Goal: Information Seeking & Learning: Learn about a topic

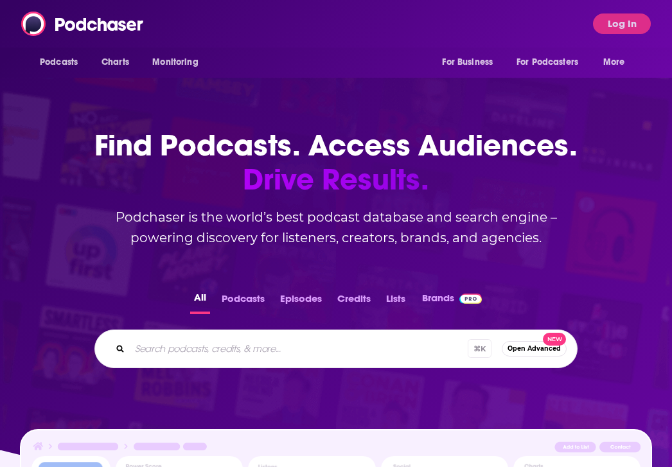
click at [267, 26] on div "Podcasts Charts Monitoring For Business For Podcasters More Log In" at bounding box center [336, 24] width 672 height 48
click at [622, 22] on button "Log In" at bounding box center [622, 23] width 58 height 21
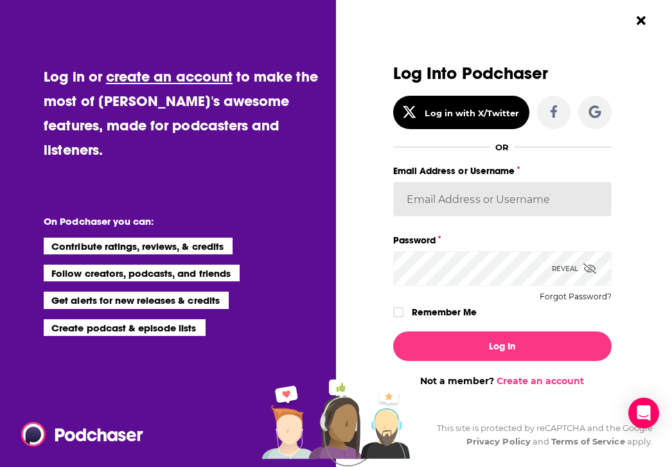
type input "[PERSON_NAME]"
click at [502, 345] on button "Log In" at bounding box center [502, 346] width 218 height 30
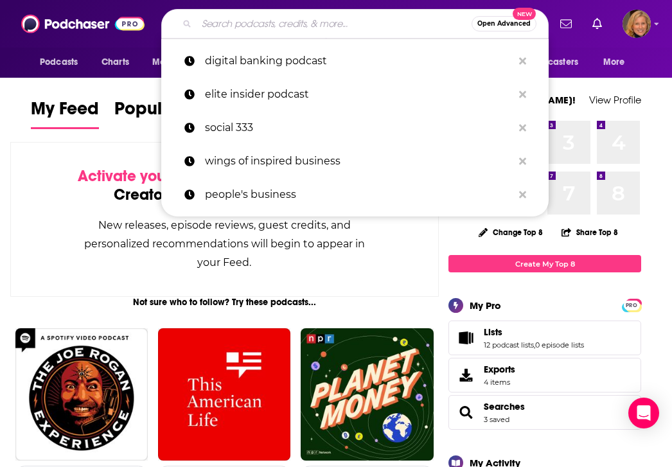
click at [214, 21] on input "Search podcasts, credits, & more..." at bounding box center [334, 23] width 275 height 21
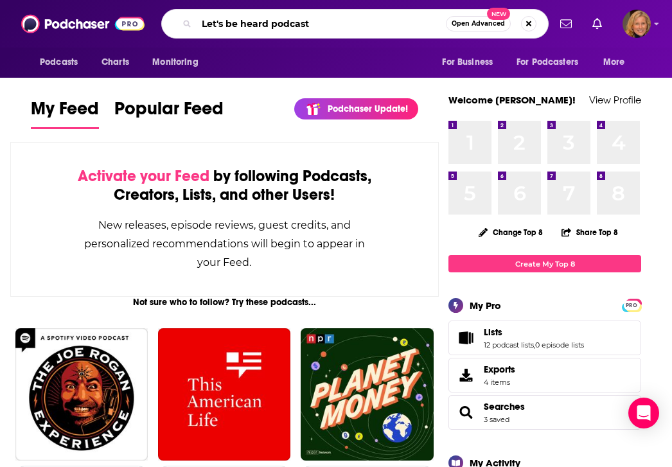
type input "Let's be heard podcast"
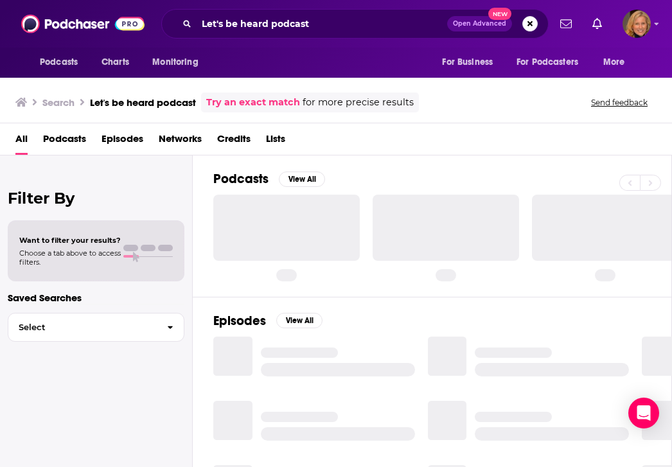
click at [68, 139] on span "Podcasts" at bounding box center [64, 141] width 43 height 26
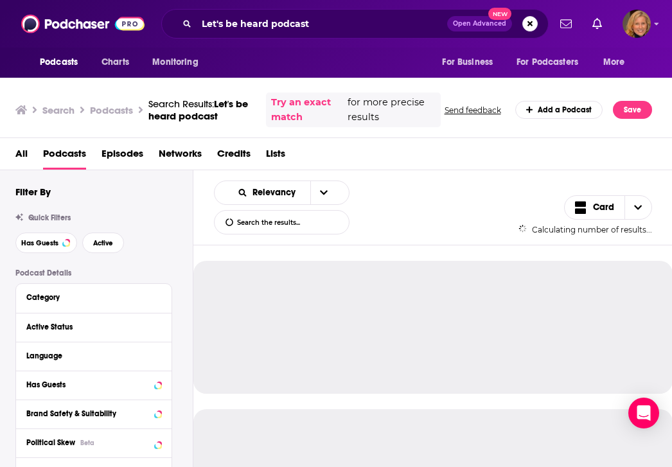
click at [66, 157] on span "Podcasts" at bounding box center [64, 156] width 43 height 26
click at [57, 153] on span "Podcasts" at bounding box center [64, 156] width 43 height 26
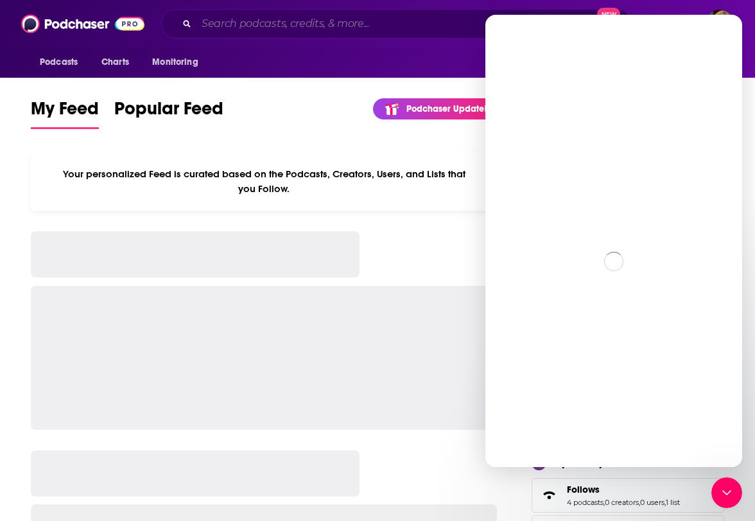
click at [290, 31] on input "Search podcasts, credits, & more..." at bounding box center [360, 23] width 326 height 21
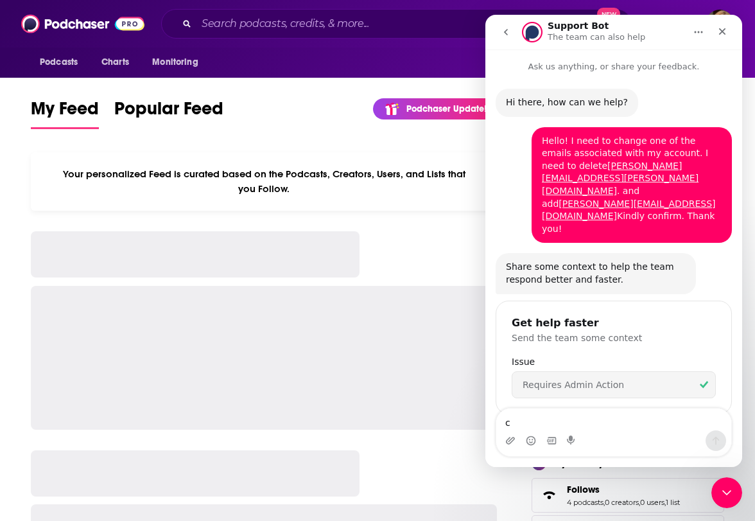
scroll to position [40, 0]
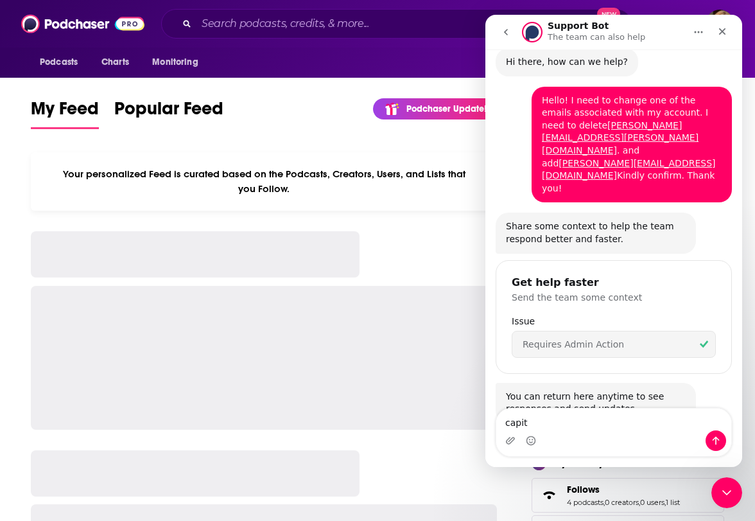
type textarea "capit"
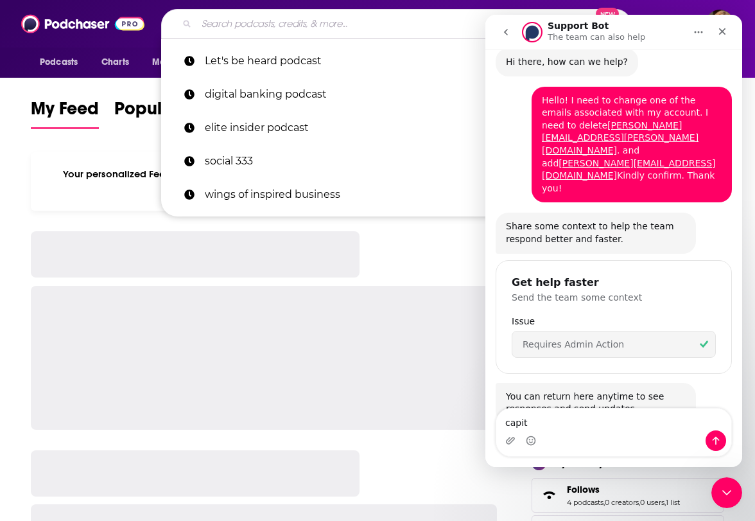
click at [256, 24] on input "Search podcasts, credits, & more..." at bounding box center [376, 23] width 358 height 21
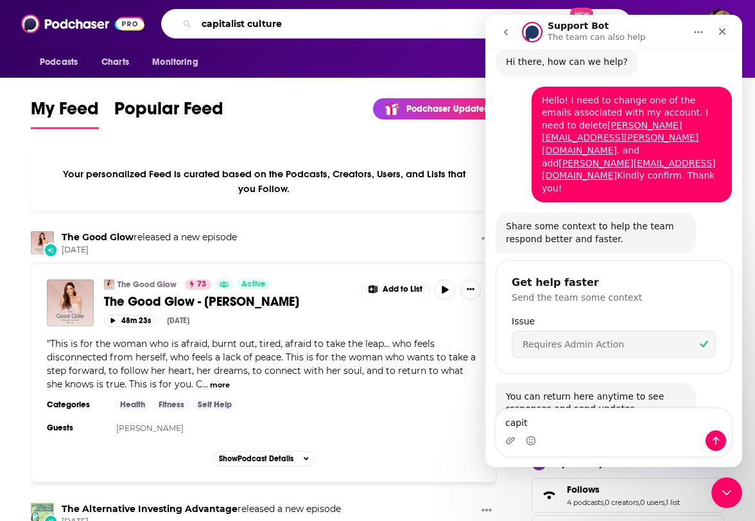
type input "capitalist culture"
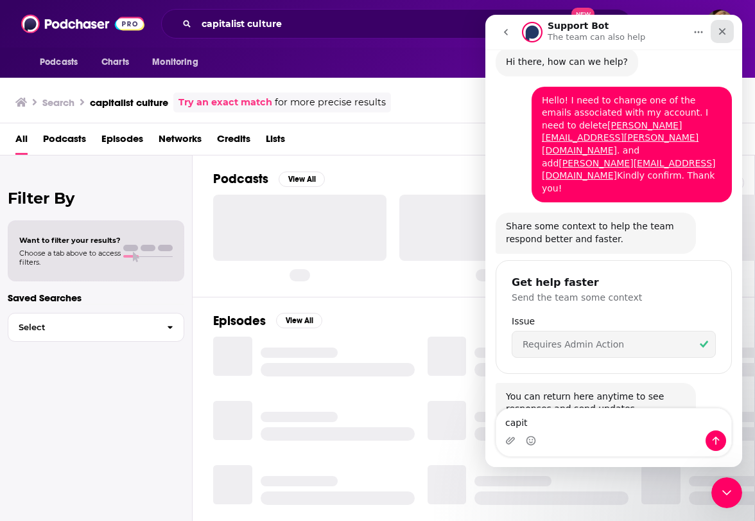
click at [722, 30] on icon "Close" at bounding box center [722, 31] width 10 height 10
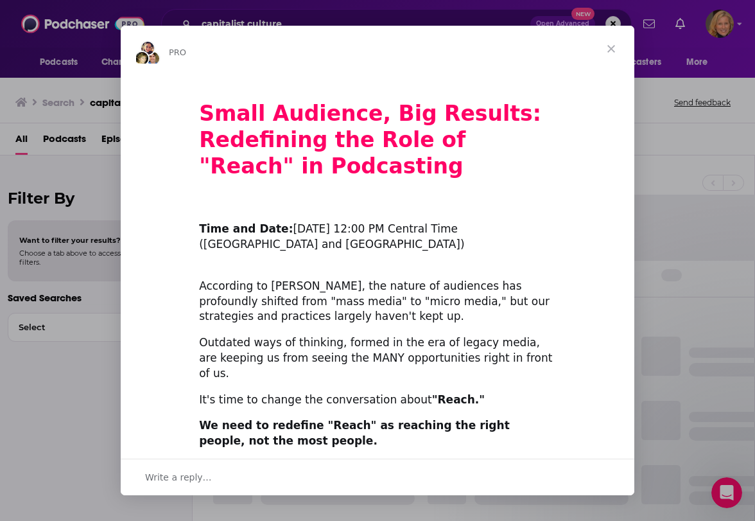
click at [613, 47] on span "Close" at bounding box center [611, 49] width 46 height 46
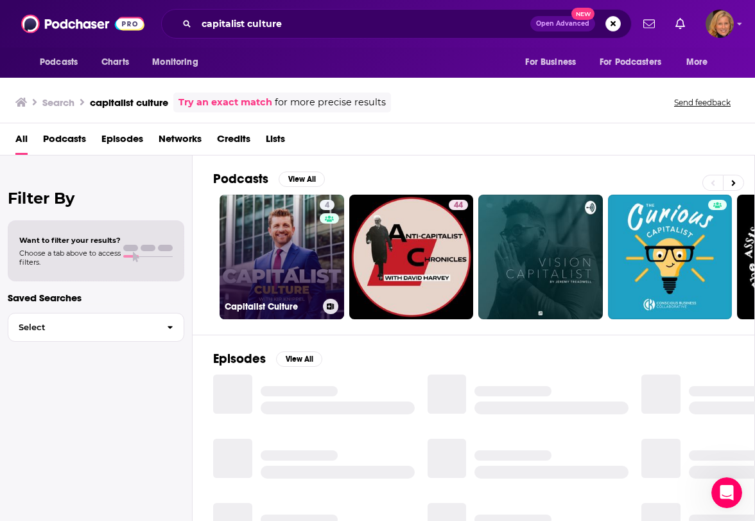
click at [282, 277] on link "4 Capitalist Culture" at bounding box center [282, 257] width 125 height 125
